Goal: Information Seeking & Learning: Learn about a topic

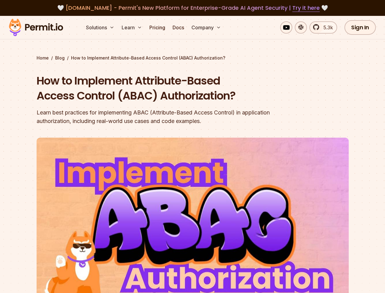
click at [192, 146] on img at bounding box center [193, 225] width 312 height 176
click at [101, 27] on button "Solutions" at bounding box center [100, 27] width 33 height 12
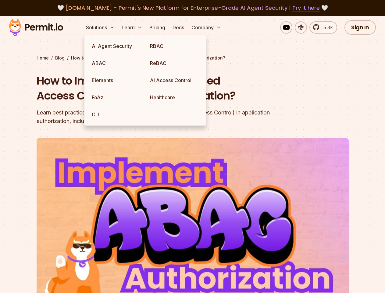
click at [132, 27] on button "Learn" at bounding box center [131, 27] width 25 height 12
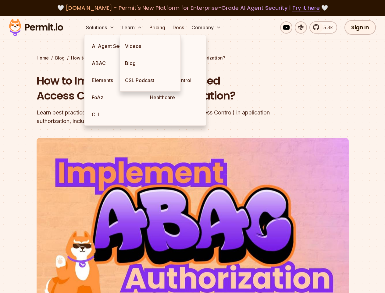
click at [207, 27] on button "Company" at bounding box center [206, 27] width 34 height 12
